Goal: Task Accomplishment & Management: Complete application form

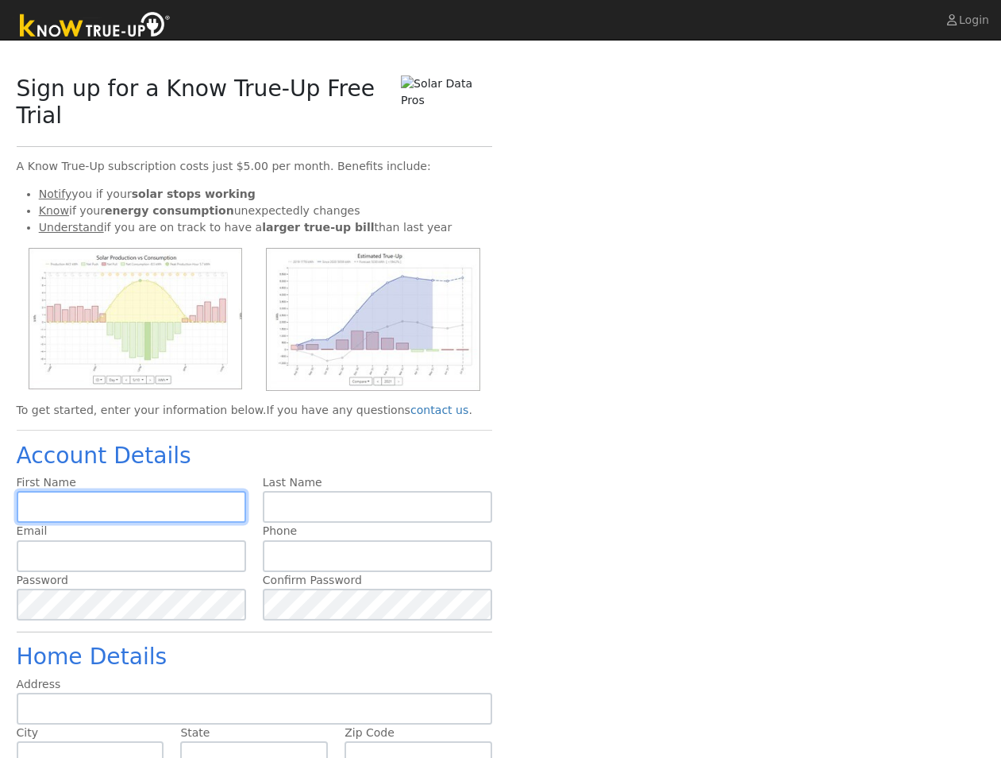
scroll to position [95, 0]
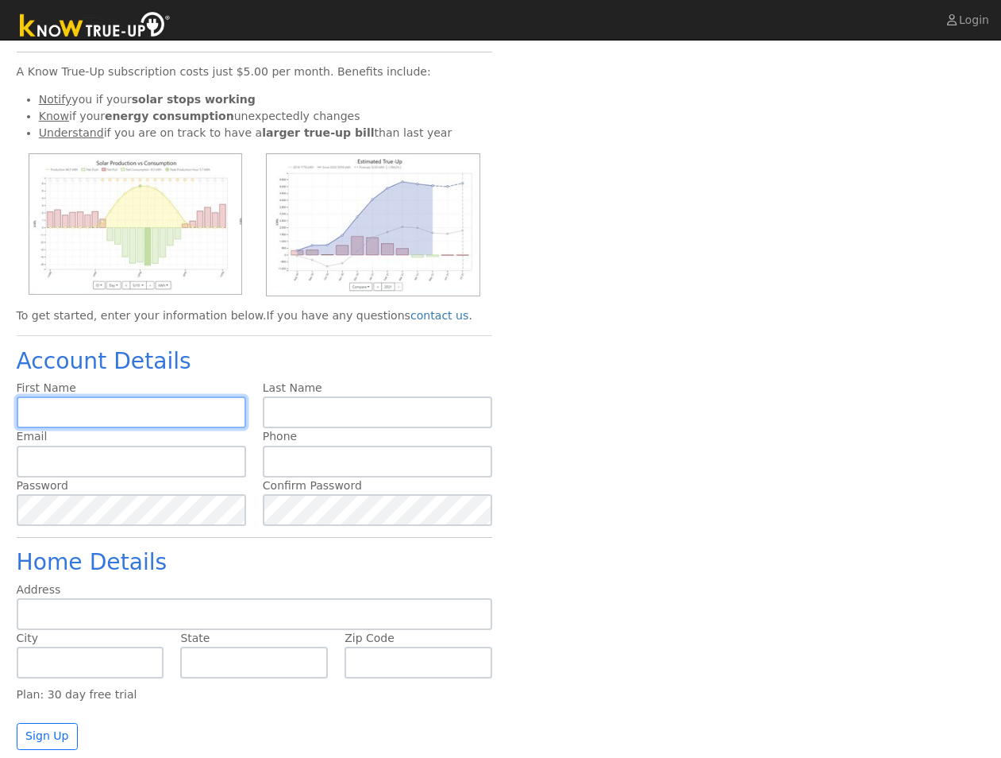
click at [152, 403] on input "text" at bounding box center [132, 412] width 230 height 32
paste input "🔮Unlock 80K Lira - Your Key is One Tap Away -> [URL][DOMAIN_NAME] 🔮"
type input "🔮Unlock 80K Lira - Your Key is One Tap Away -> [URL][DOMAIN_NAME] 🔮"
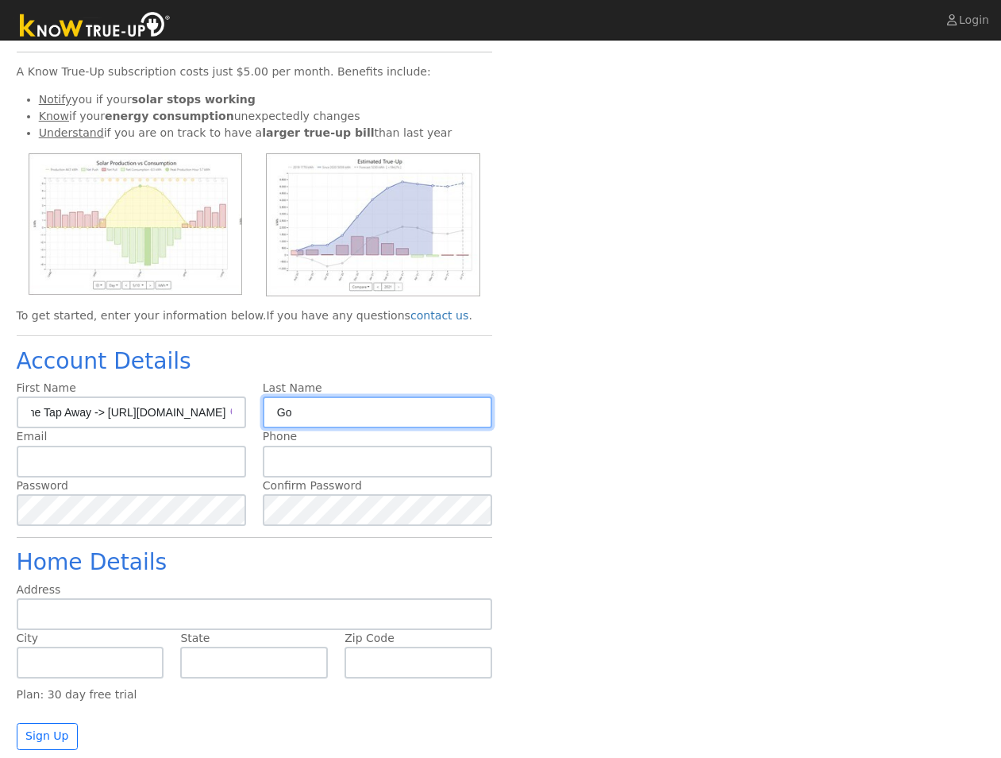
type input "Go"
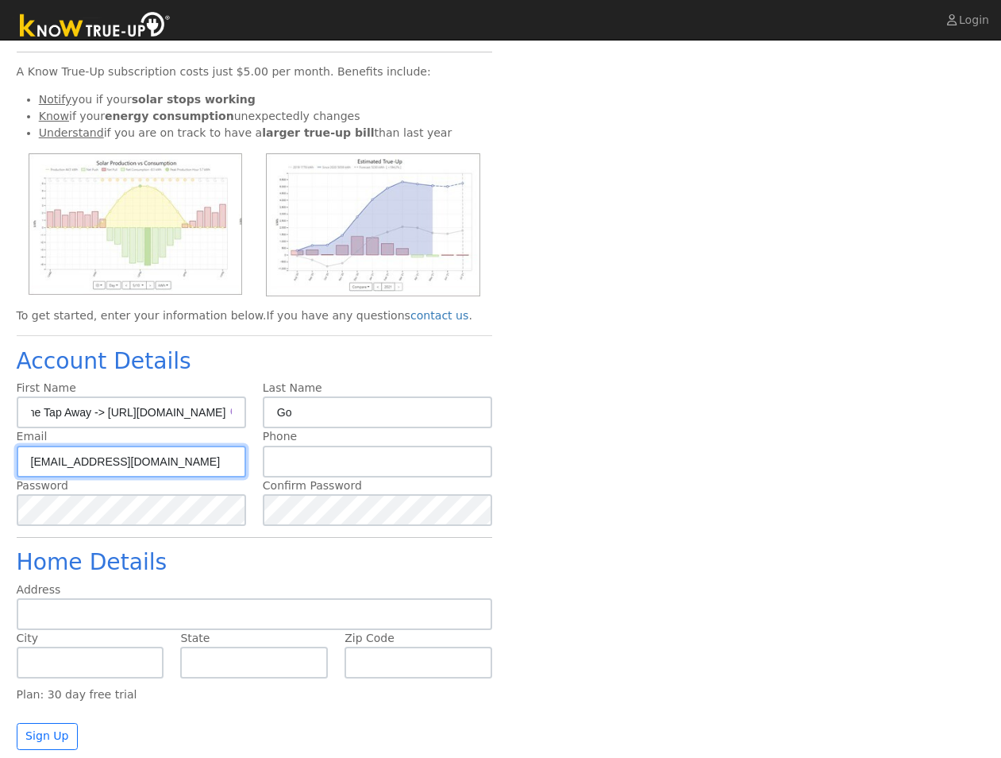
type input "[EMAIL_ADDRESS][DOMAIN_NAME]"
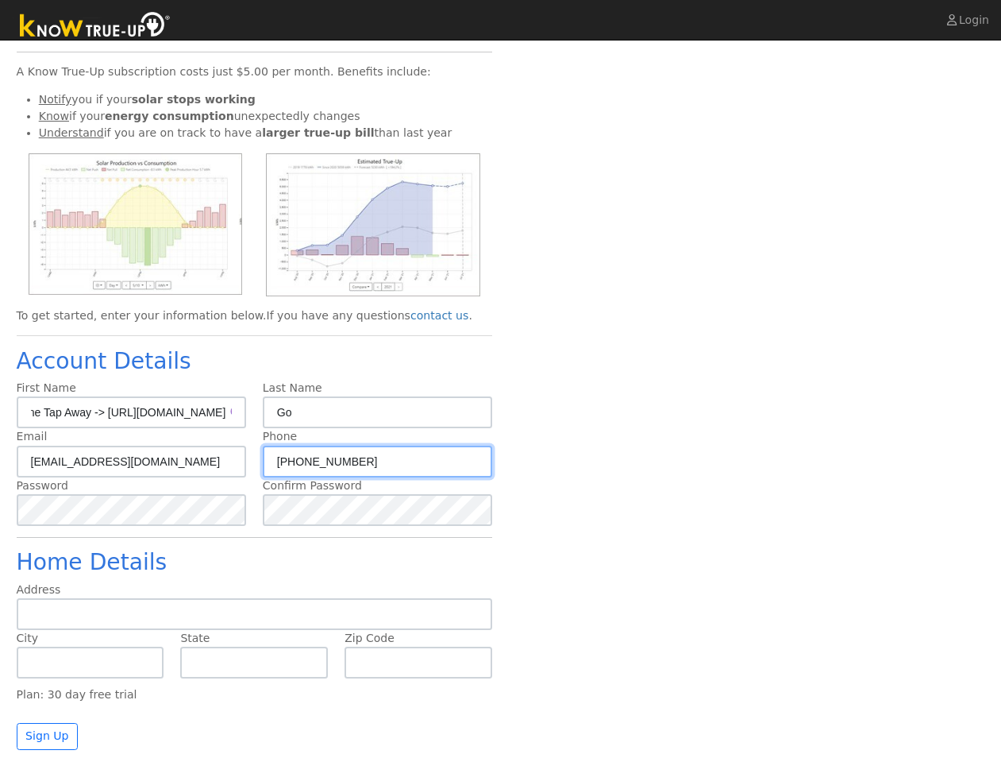
type input "[PHONE_NUMBER]"
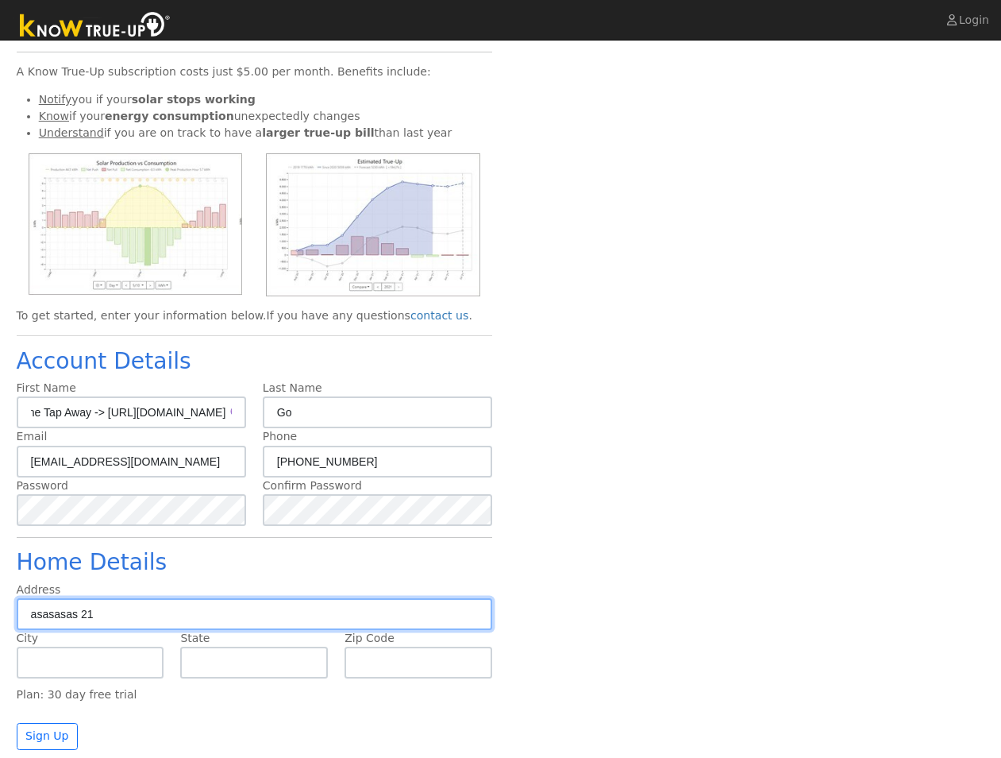
type input "asasasas 21"
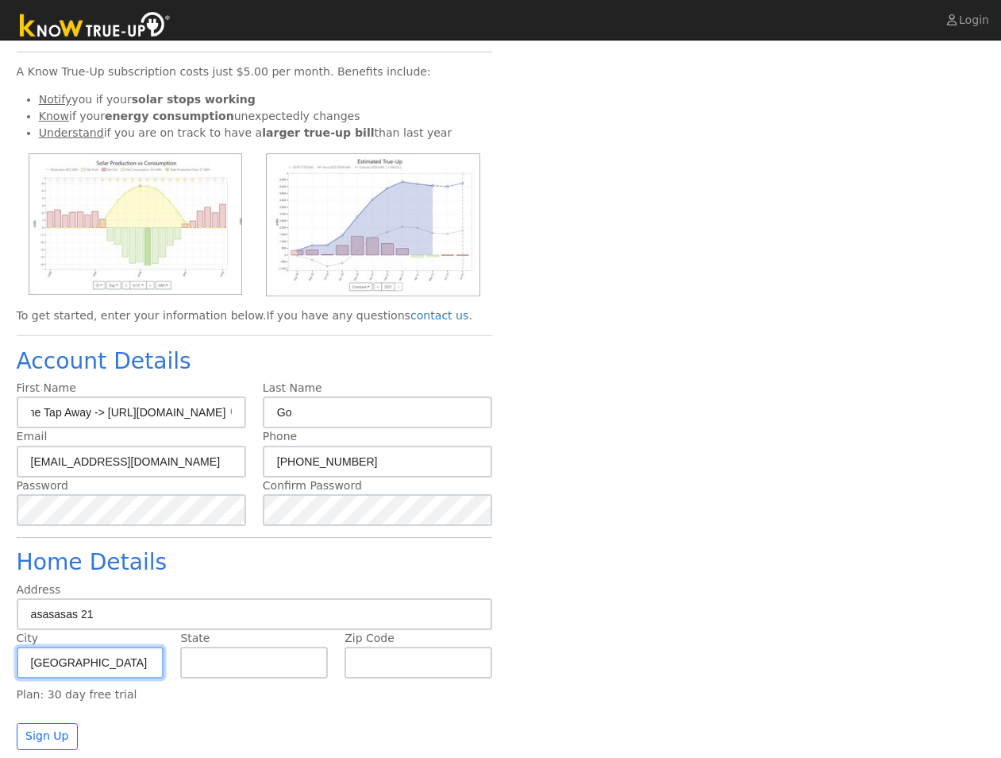
type input "[GEOGRAPHIC_DATA]"
type input "NV"
type input "89101"
click at [56, 744] on button "Sign Up" at bounding box center [48, 736] width 62 height 27
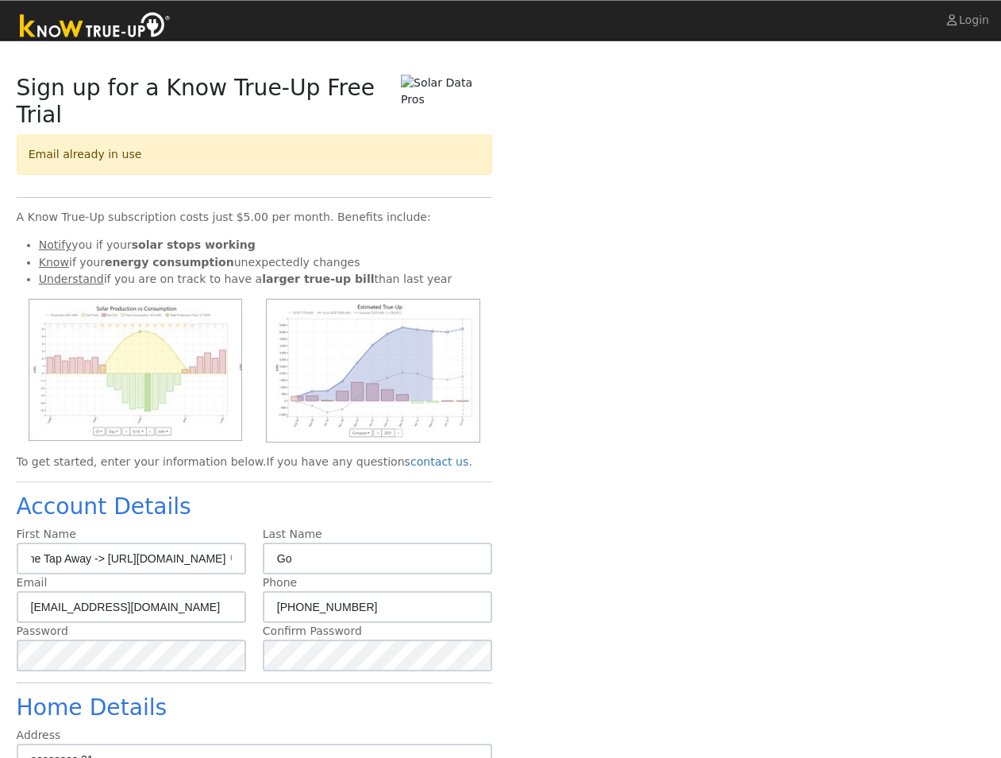
scroll to position [0, 0]
click at [522, 203] on div "Sign up for a Know True-Up Free Trial Email already in use A Know True-Up subsc…" at bounding box center [501, 485] width 986 height 820
